Goal: Task Accomplishment & Management: Use online tool/utility

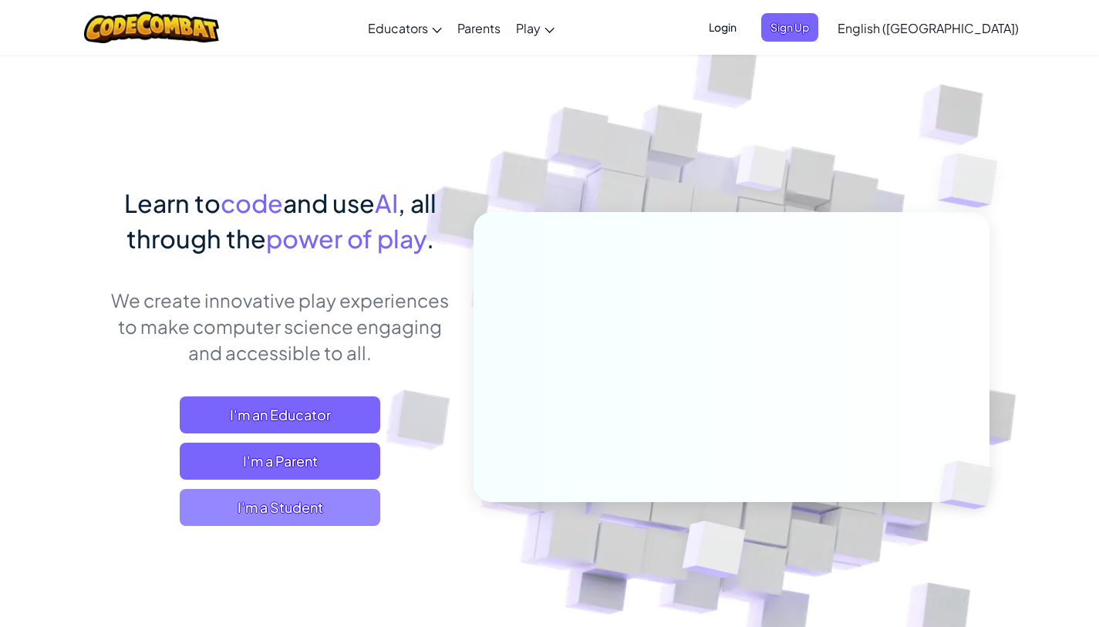
click at [334, 516] on span "I'm a Student" at bounding box center [280, 507] width 201 height 37
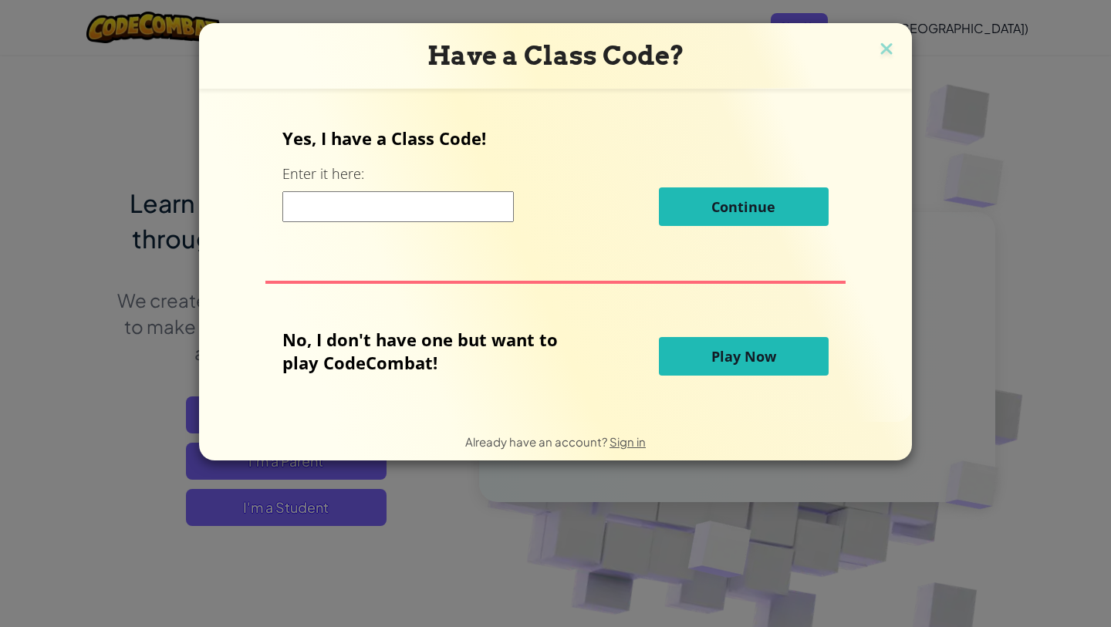
click at [396, 212] on input at bounding box center [397, 206] width 231 height 31
click at [70, 250] on div "Have a Class Code? Yes, I have a Class Code! Enter it here: Continue No, I don'…" at bounding box center [555, 313] width 1111 height 627
click at [689, 363] on button "Play Now" at bounding box center [744, 356] width 170 height 39
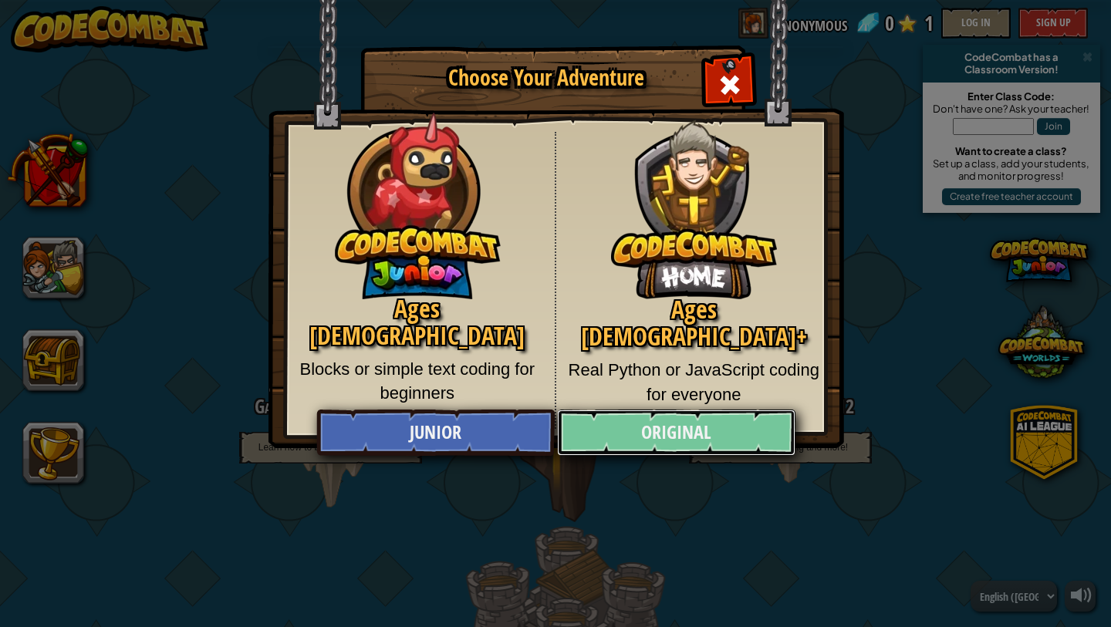
click at [713, 444] on link "Original" at bounding box center [676, 433] width 238 height 46
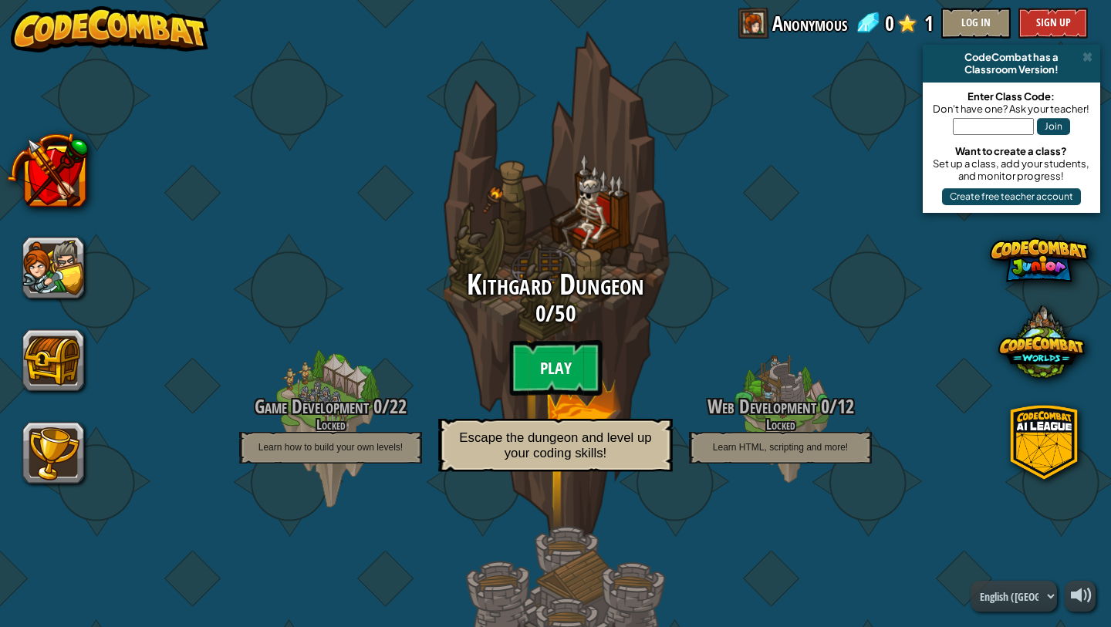
click at [556, 370] on btn "Play" at bounding box center [555, 368] width 93 height 56
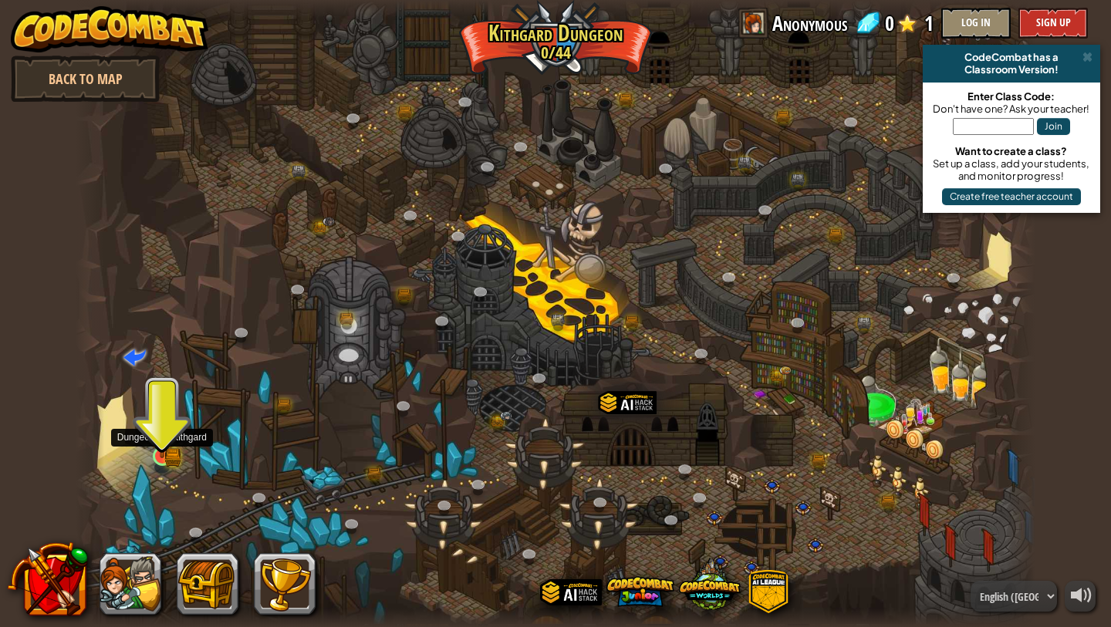
click at [158, 429] on img at bounding box center [162, 431] width 25 height 54
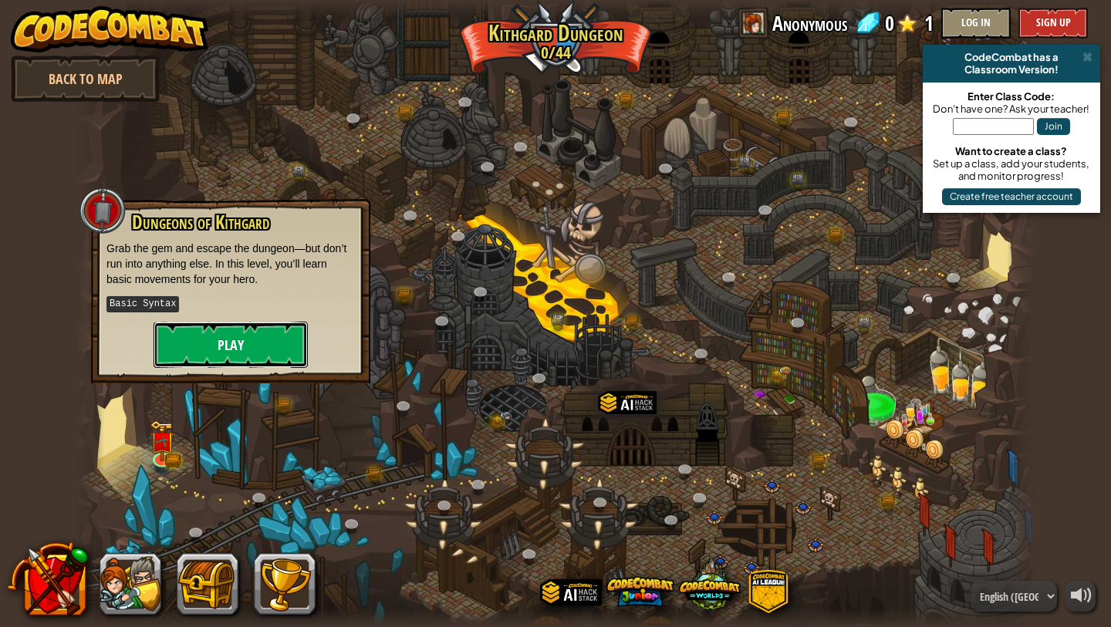
click at [218, 338] on button "Play" at bounding box center [231, 345] width 154 height 46
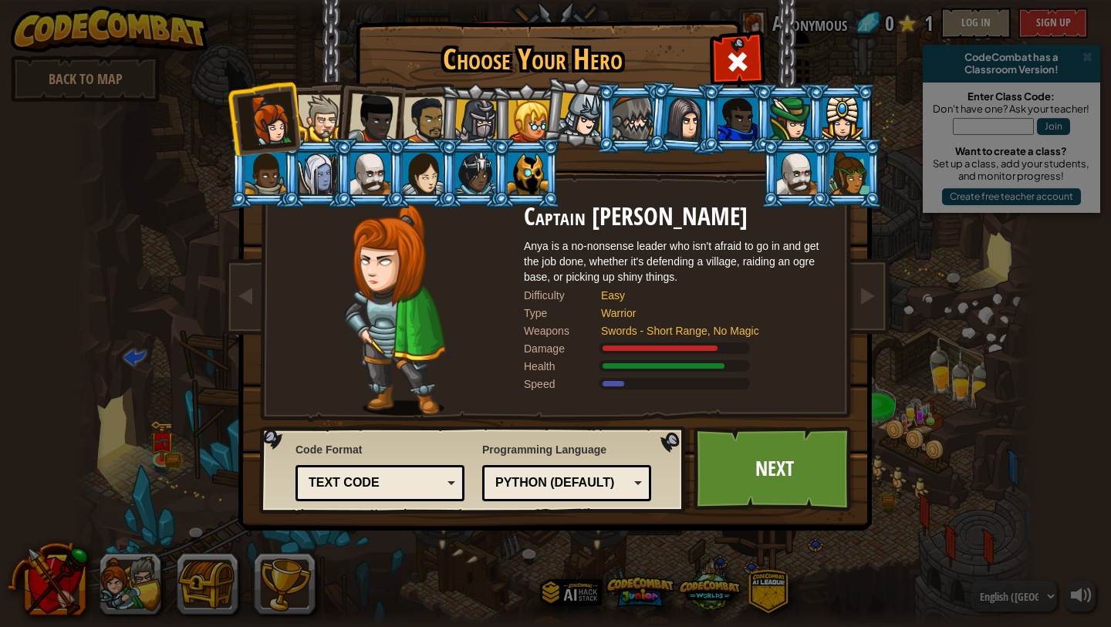
click at [448, 488] on div "Text code" at bounding box center [380, 483] width 149 height 24
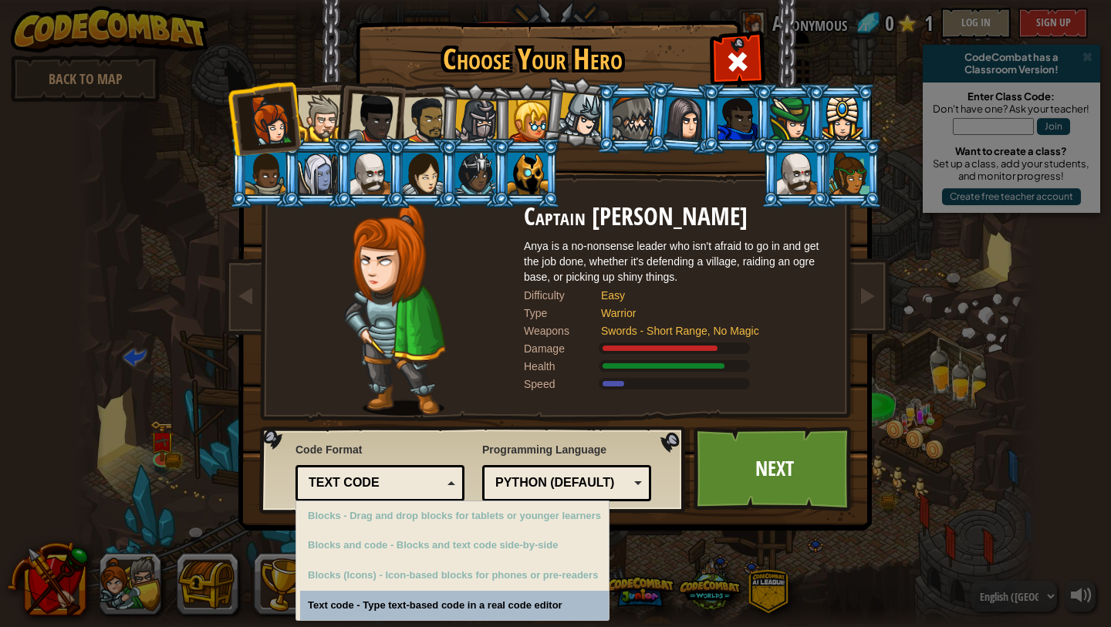
click at [448, 488] on div "Text code" at bounding box center [380, 483] width 149 height 24
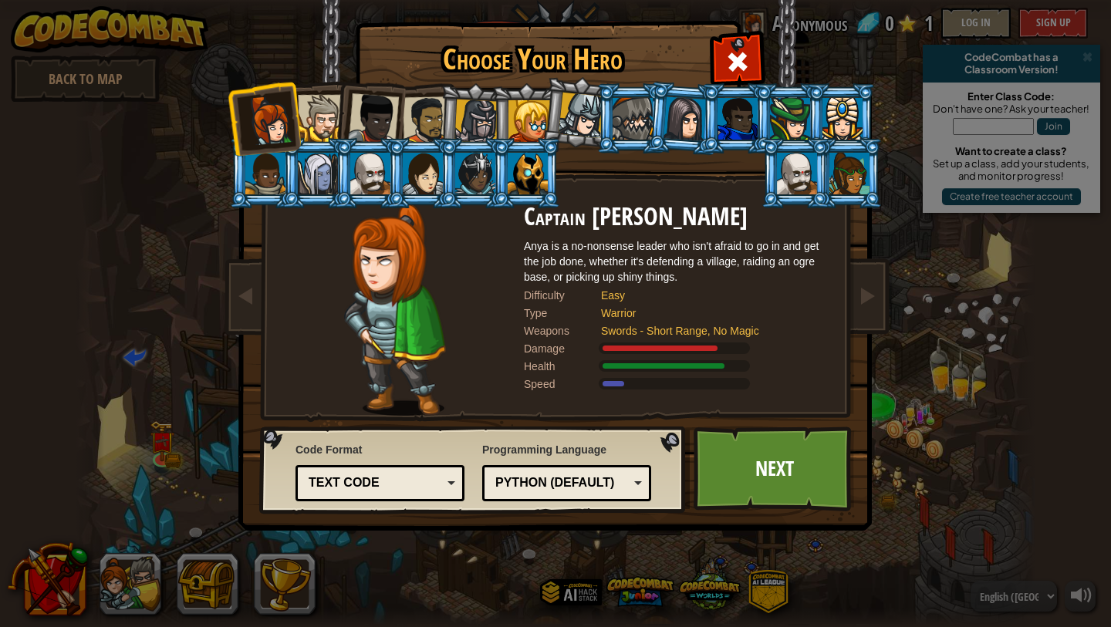
click at [333, 121] on div at bounding box center [321, 118] width 47 height 47
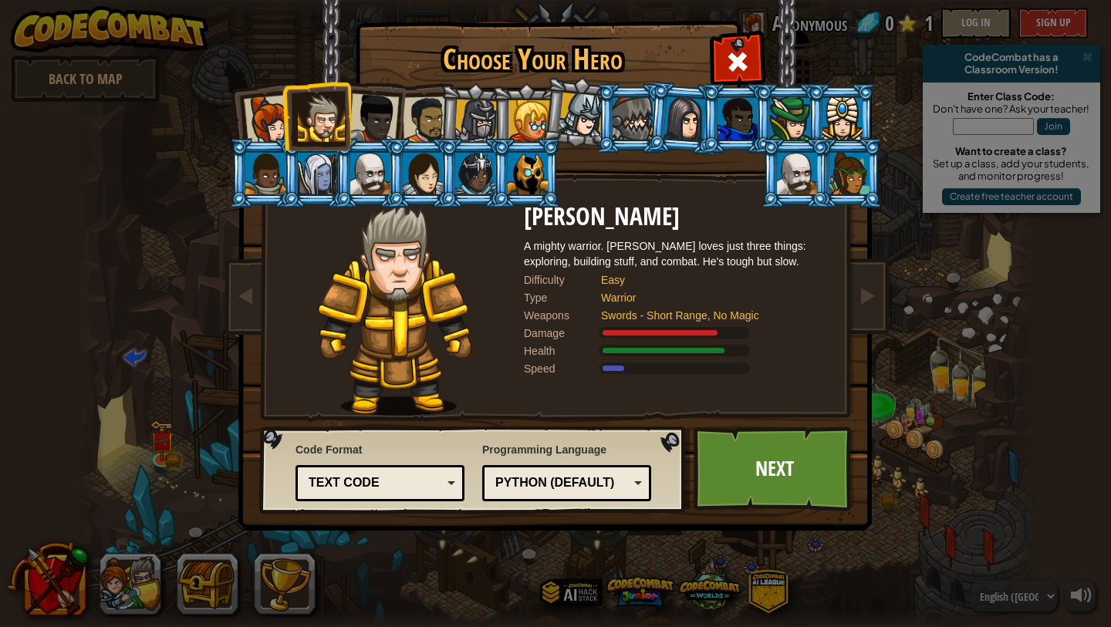
click at [420, 170] on div at bounding box center [423, 174] width 40 height 42
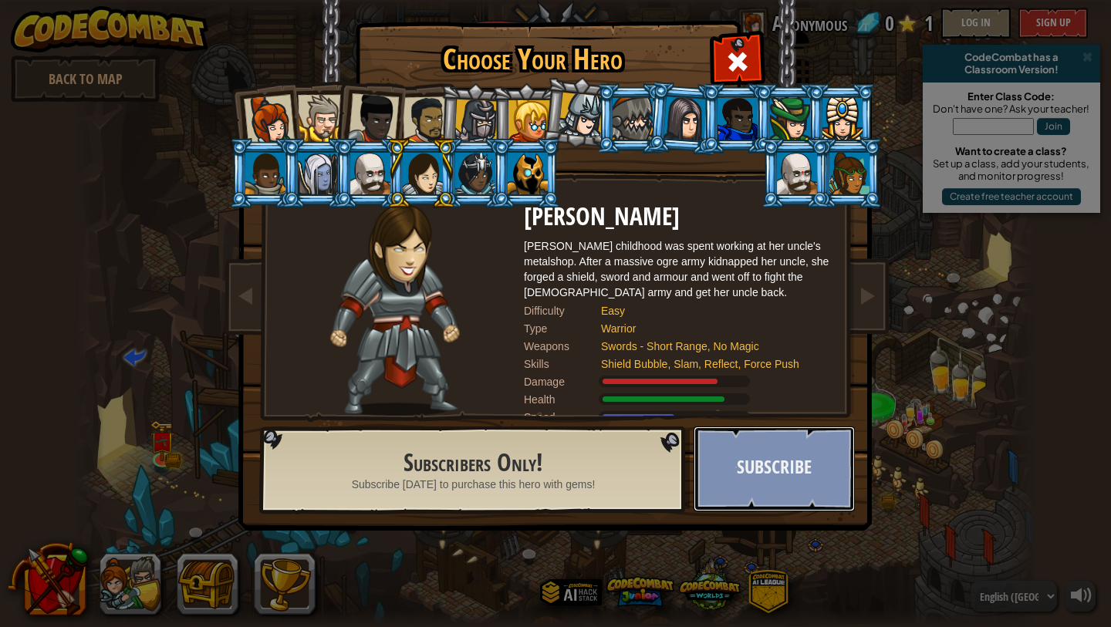
click at [752, 464] on button "Subscribe" at bounding box center [774, 469] width 161 height 85
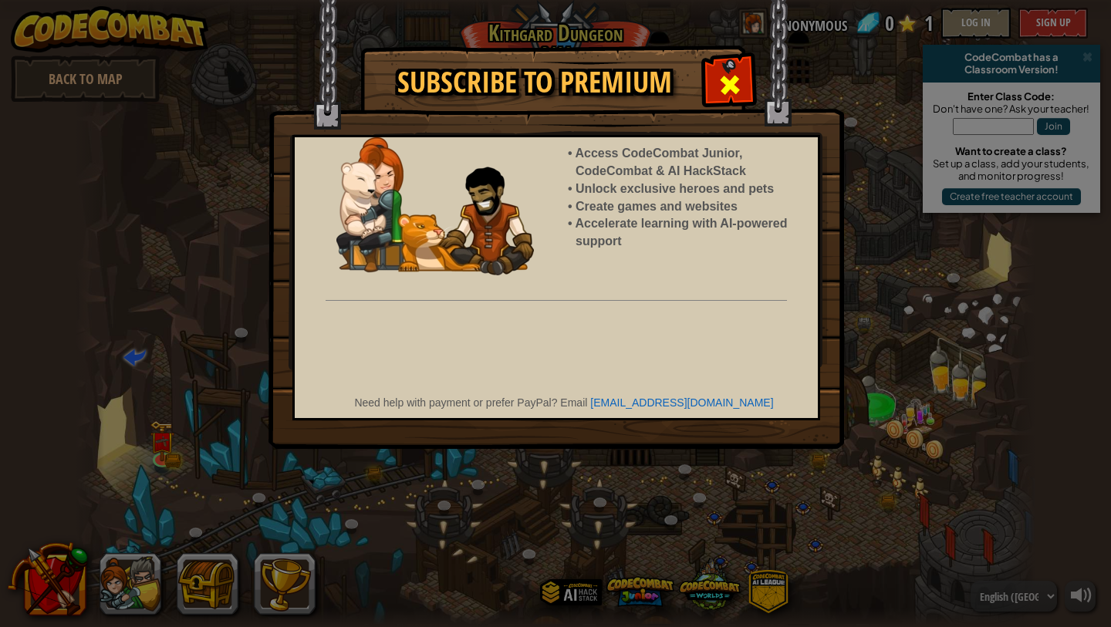
click at [724, 91] on span at bounding box center [729, 85] width 25 height 25
